Goal: Information Seeking & Learning: Learn about a topic

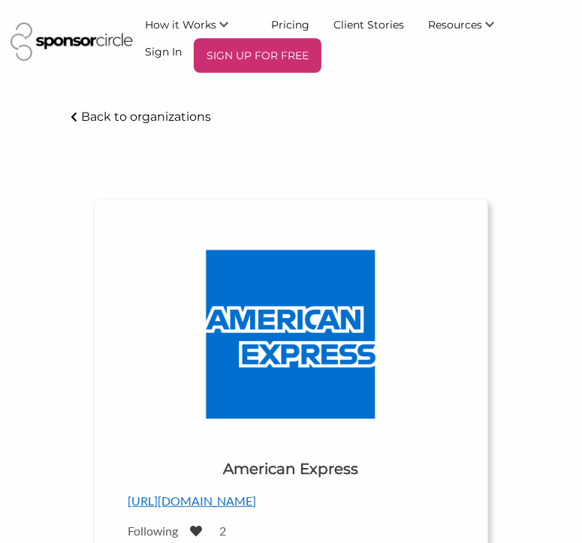
scroll to position [886, 0]
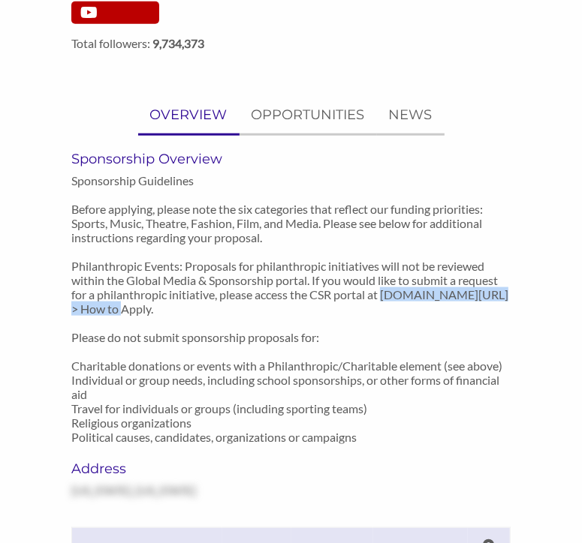
drag, startPoint x: 73, startPoint y: 306, endPoint x: 237, endPoint y: 307, distance: 164.4
click at [237, 307] on p "Sponsorship Guidelines Before applying, please note the six categories that ref…" at bounding box center [290, 308] width 438 height 271
drag, startPoint x: 237, startPoint y: 307, endPoint x: 216, endPoint y: 307, distance: 21.0
copy p "www.americanexpress.com/csr"
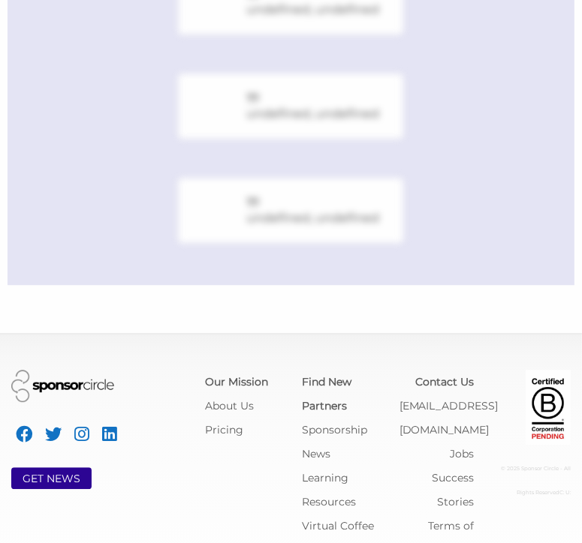
scroll to position [886, 0]
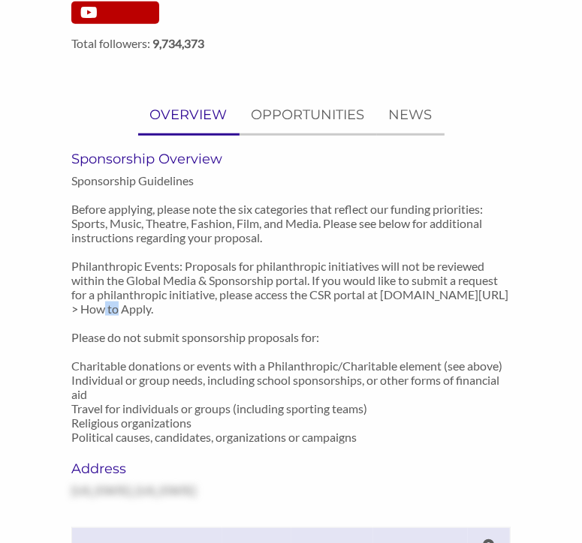
drag, startPoint x: 231, startPoint y: 306, endPoint x: 218, endPoint y: 306, distance: 12.8
click at [218, 306] on p "Sponsorship Guidelines Before applying, please note the six categories that ref…" at bounding box center [290, 308] width 438 height 271
drag, startPoint x: 218, startPoint y: 306, endPoint x: 317, endPoint y: 309, distance: 98.4
click at [317, 309] on p "Sponsorship Guidelines Before applying, please note the six categories that ref…" at bounding box center [290, 308] width 438 height 271
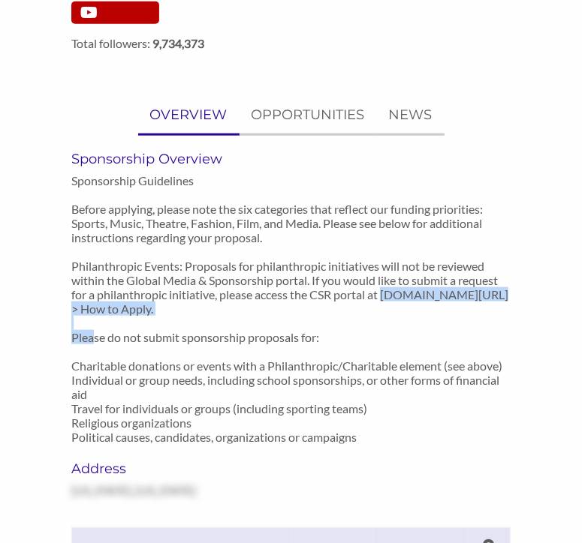
drag, startPoint x: 317, startPoint y: 309, endPoint x: 72, endPoint y: 314, distance: 244.8
click at [72, 314] on p "Sponsorship Guidelines Before applying, please note the six categories that ref…" at bounding box center [290, 308] width 438 height 271
drag, startPoint x: 72, startPoint y: 314, endPoint x: 80, endPoint y: 306, distance: 11.7
copy p "www.americanexpress.com/csr > How to Apply"
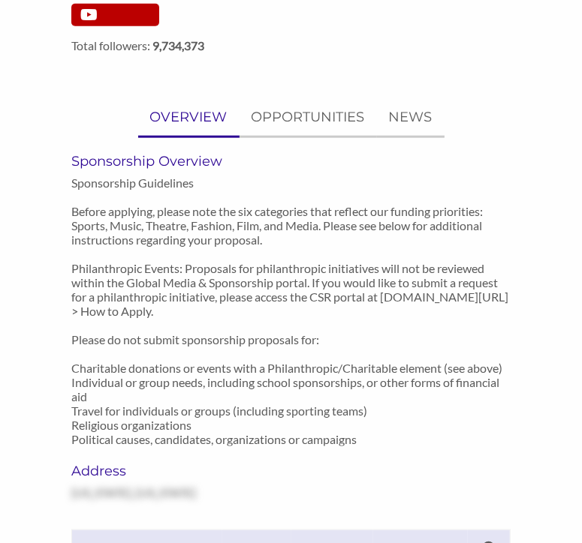
scroll to position [877, 0]
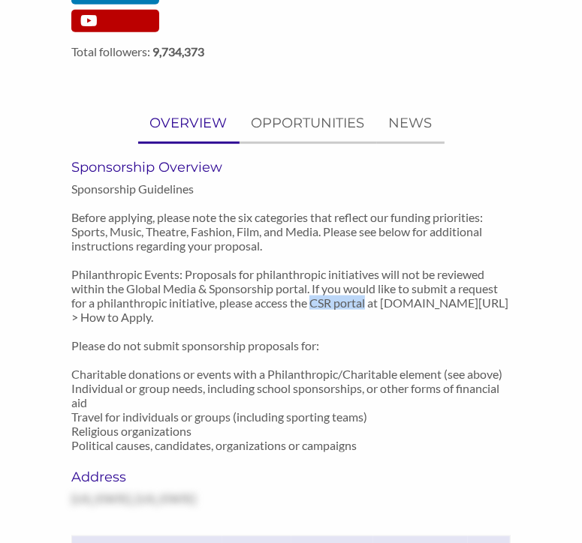
drag, startPoint x: 313, startPoint y: 303, endPoint x: 371, endPoint y: 306, distance: 57.9
click at [371, 306] on p "Sponsorship Guidelines Before applying, please note the six categories that ref…" at bounding box center [290, 317] width 438 height 271
drag, startPoint x: 371, startPoint y: 306, endPoint x: 355, endPoint y: 305, distance: 15.8
copy p "CSR portal"
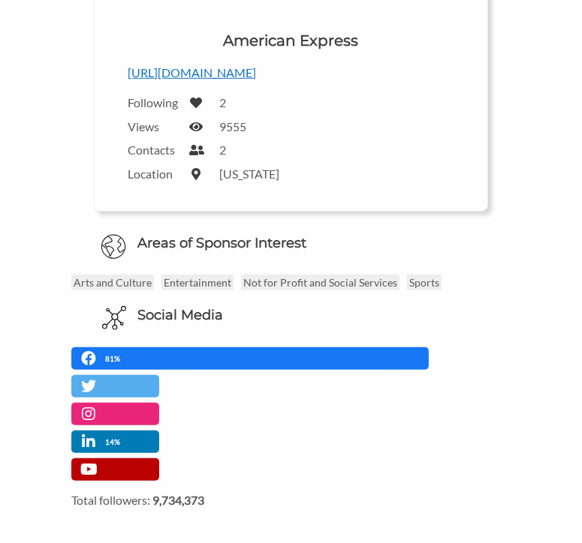
scroll to position [432, 0]
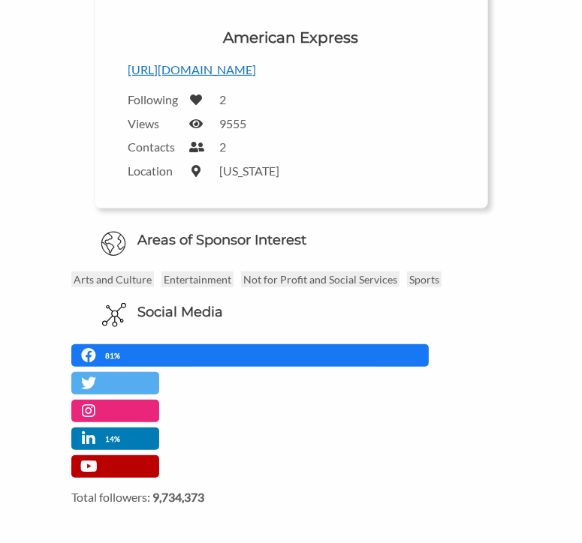
click at [245, 71] on p "[URL][DOMAIN_NAME]" at bounding box center [291, 70] width 326 height 20
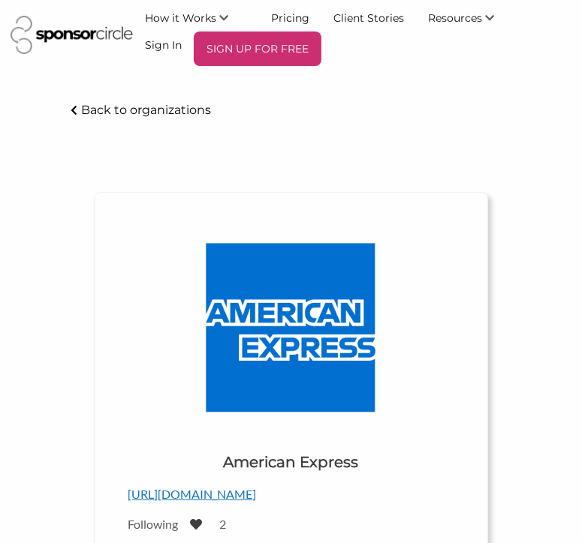
scroll to position [0, 0]
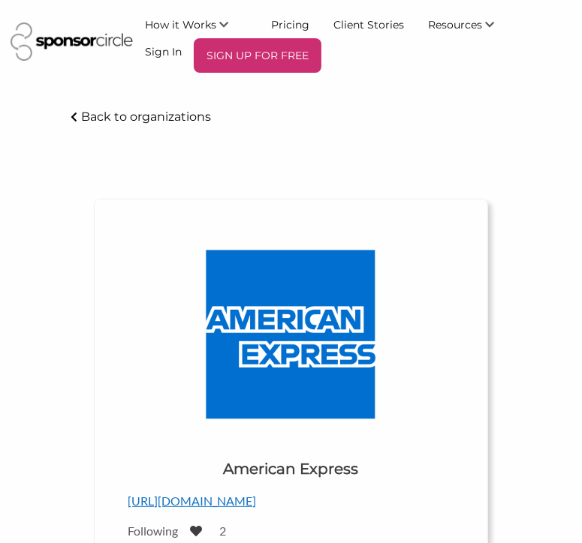
click at [75, 112] on icon at bounding box center [74, 117] width 7 height 11
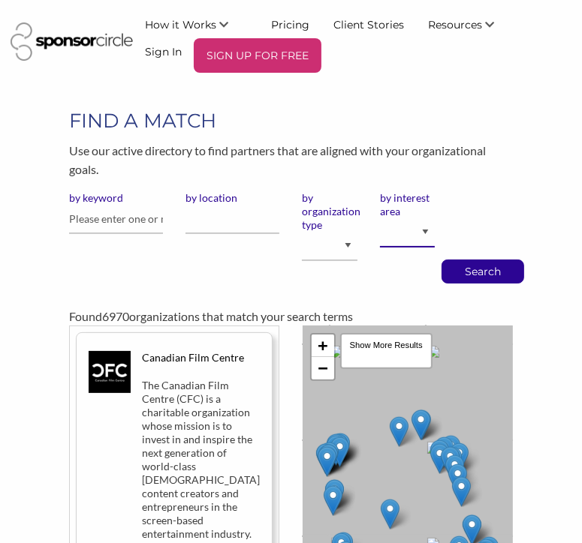
click at [425, 233] on select "Animal Welfare Arts and Culture Business and Entrepreneurship Community Diversi…" at bounding box center [407, 232] width 55 height 29
select select "11"
click at [380, 218] on select "Animal Welfare Arts and Culture Business and Entrepreneurship Community Diversi…" at bounding box center [407, 232] width 55 height 29
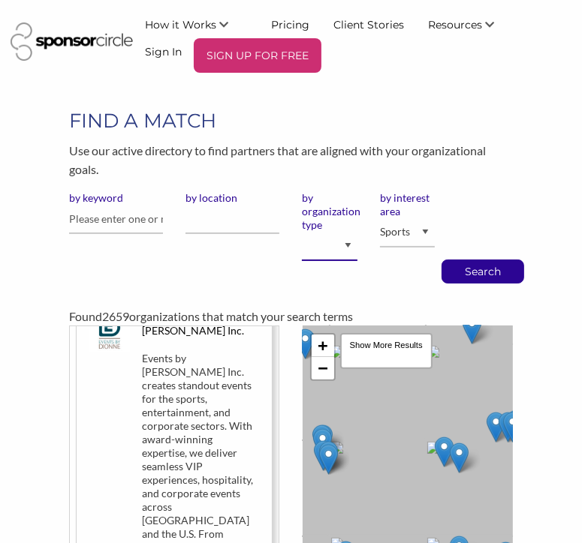
click at [346, 246] on select "I am an event organizer seeking new partnerships with suppliers, exhibitors or …" at bounding box center [329, 246] width 55 height 29
click at [475, 141] on p "Use our active directory to find partners that are aligned with your organizati…" at bounding box center [291, 160] width 444 height 38
click at [128, 223] on input "text" at bounding box center [116, 219] width 94 height 29
type input "adaptive program"
click at [451, 272] on div "Search" at bounding box center [482, 272] width 83 height 24
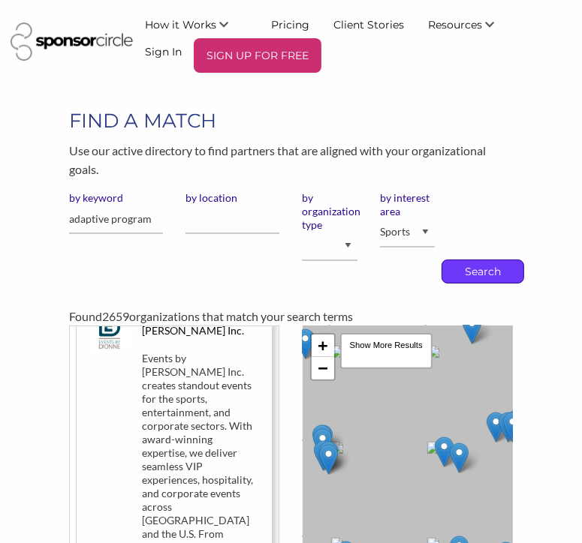
click at [459, 272] on p "Search" at bounding box center [483, 271] width 50 height 23
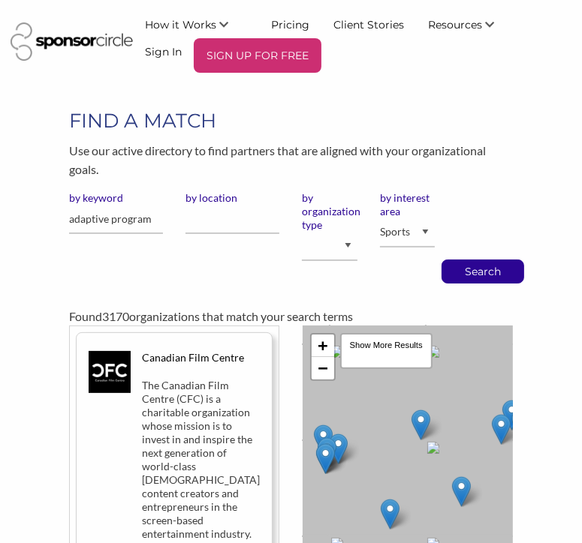
click at [200, 281] on div "by keyword adaptive program by location by organization type I am an event orga…" at bounding box center [291, 237] width 466 height 92
drag, startPoint x: 156, startPoint y: 216, endPoint x: 42, endPoint y: 210, distance: 114.3
click at [42, 210] on div "FIND A MATCH Use our active directory to find partners that are aligned with yo…" at bounding box center [291, 420] width 582 height 627
click at [466, 270] on p "Search" at bounding box center [483, 271] width 50 height 23
